Goal: Information Seeking & Learning: Learn about a topic

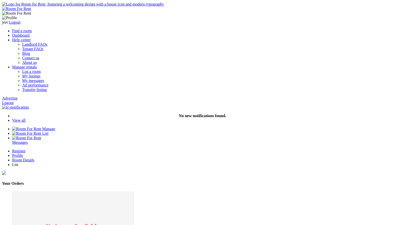
click at [237, 158] on div "Room Details" at bounding box center [202, 160] width 381 height 5
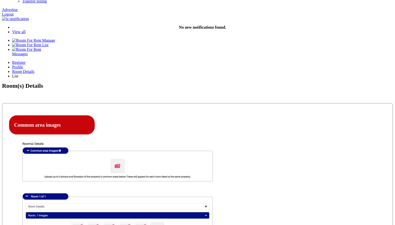
scroll to position [90, 0]
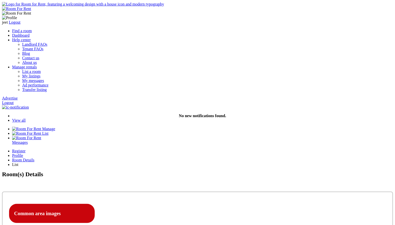
click at [32, 29] on link "Find a room" at bounding box center [22, 31] width 20 height 4
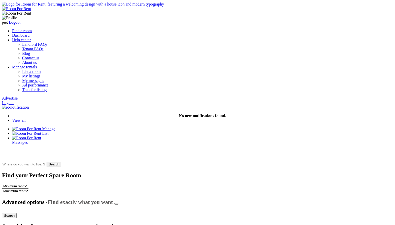
click at [118, 203] on button "button" at bounding box center [116, 204] width 4 height 2
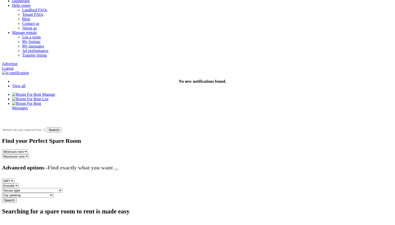
scroll to position [35, 0]
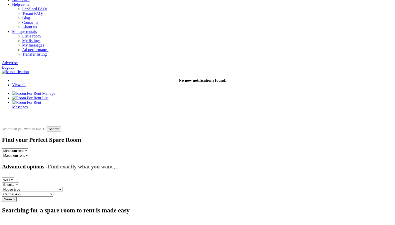
click at [46, 127] on input "text" at bounding box center [24, 129] width 44 height 4
type input "London, UK"
click at [65, 126] on input "Search" at bounding box center [58, 128] width 15 height 5
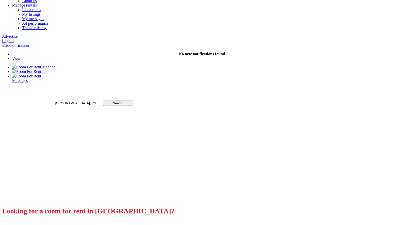
scroll to position [68, 0]
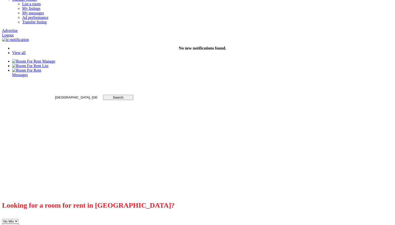
scroll to position [68, 0]
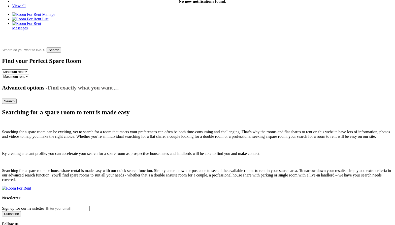
scroll to position [89, 0]
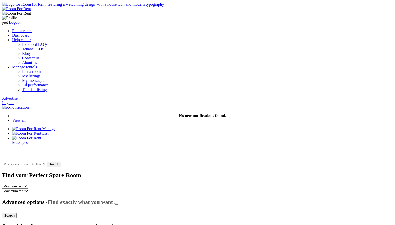
scroll to position [35, 0]
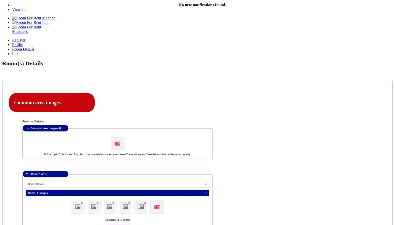
scroll to position [108, 0]
